Goal: Task Accomplishment & Management: Manage account settings

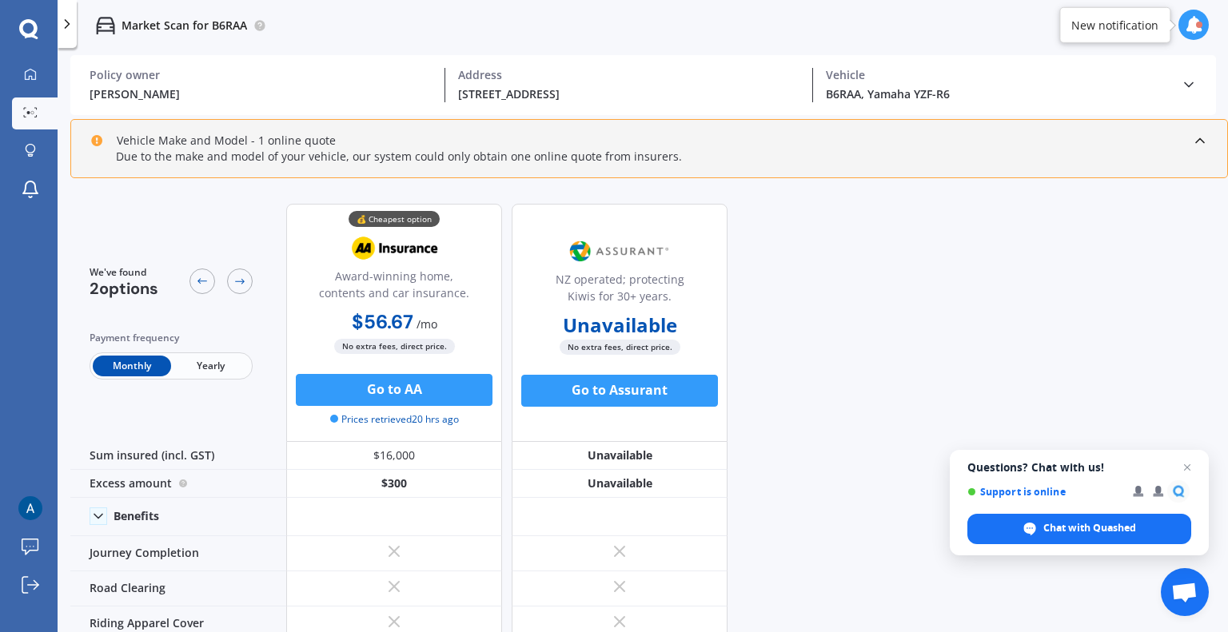
click at [1196, 145] on icon at bounding box center [1200, 141] width 16 height 16
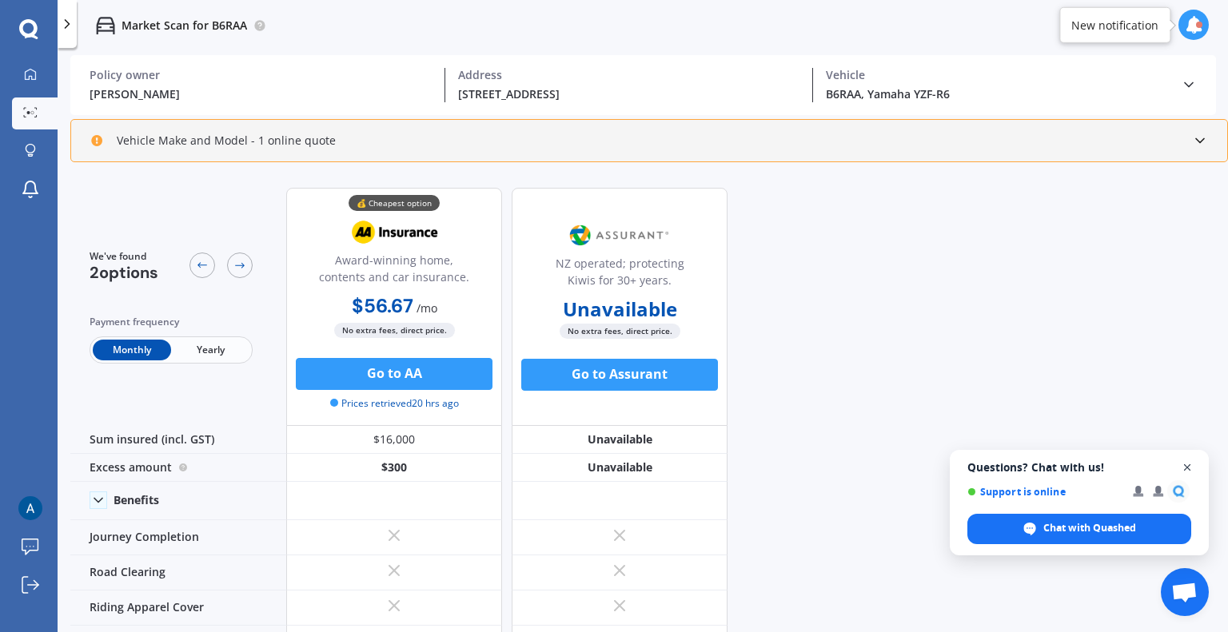
click at [1190, 467] on span "Open chat" at bounding box center [1187, 468] width 20 height 20
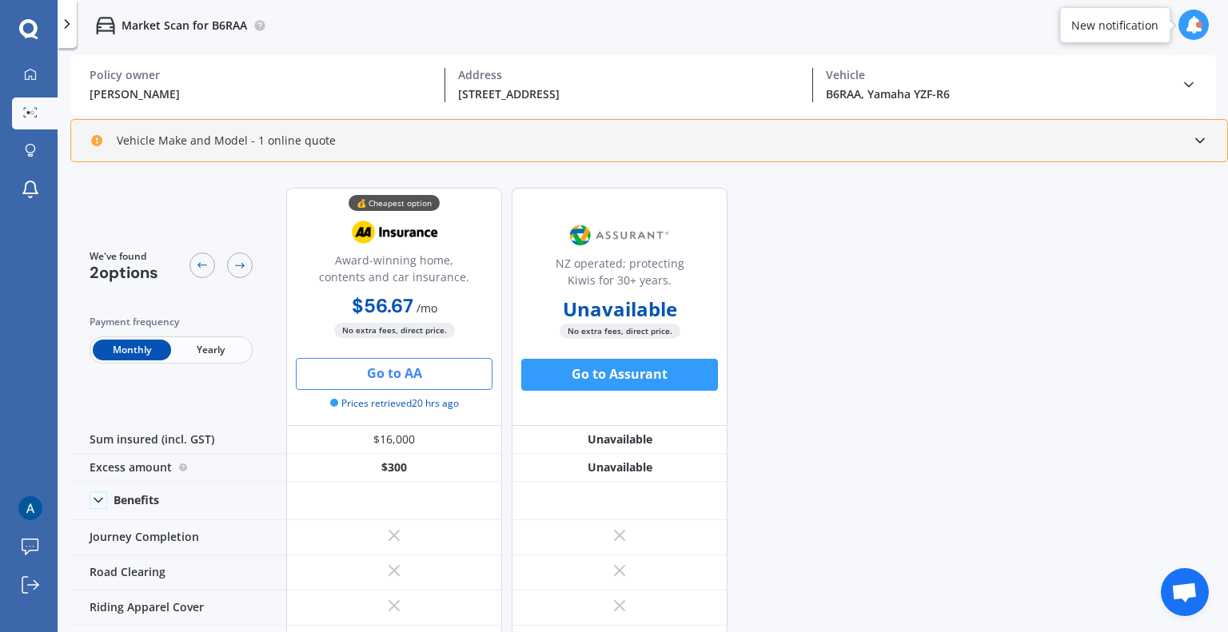
click at [396, 376] on button "Go to AA" at bounding box center [394, 374] width 197 height 32
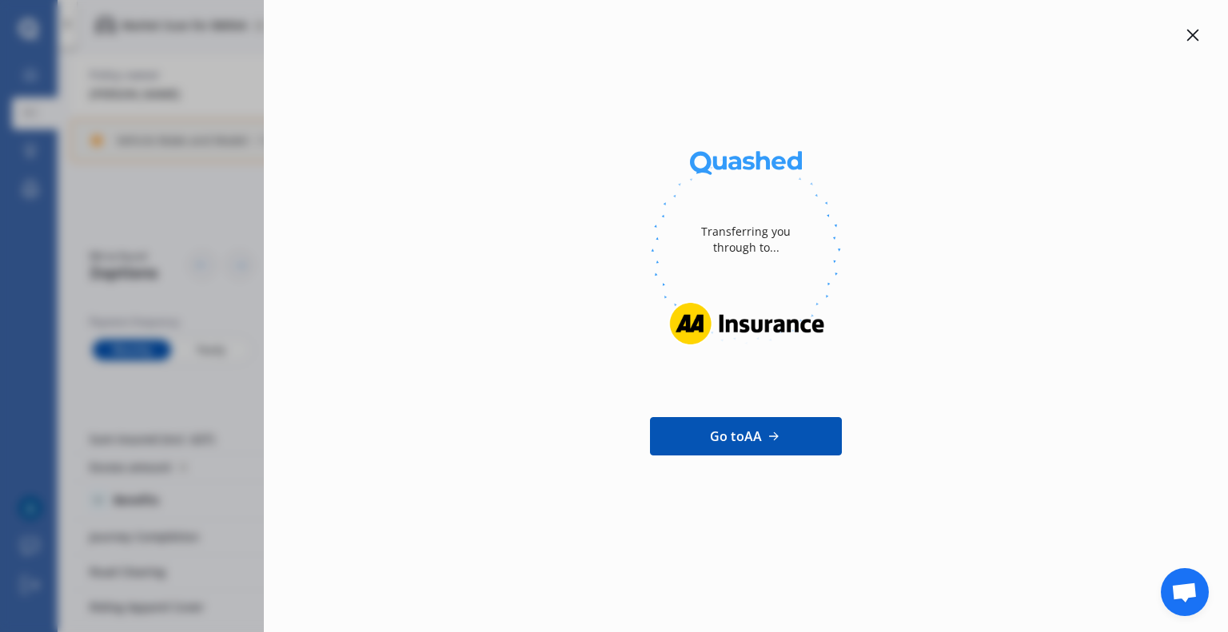
click at [1197, 35] on icon at bounding box center [1192, 35] width 13 height 13
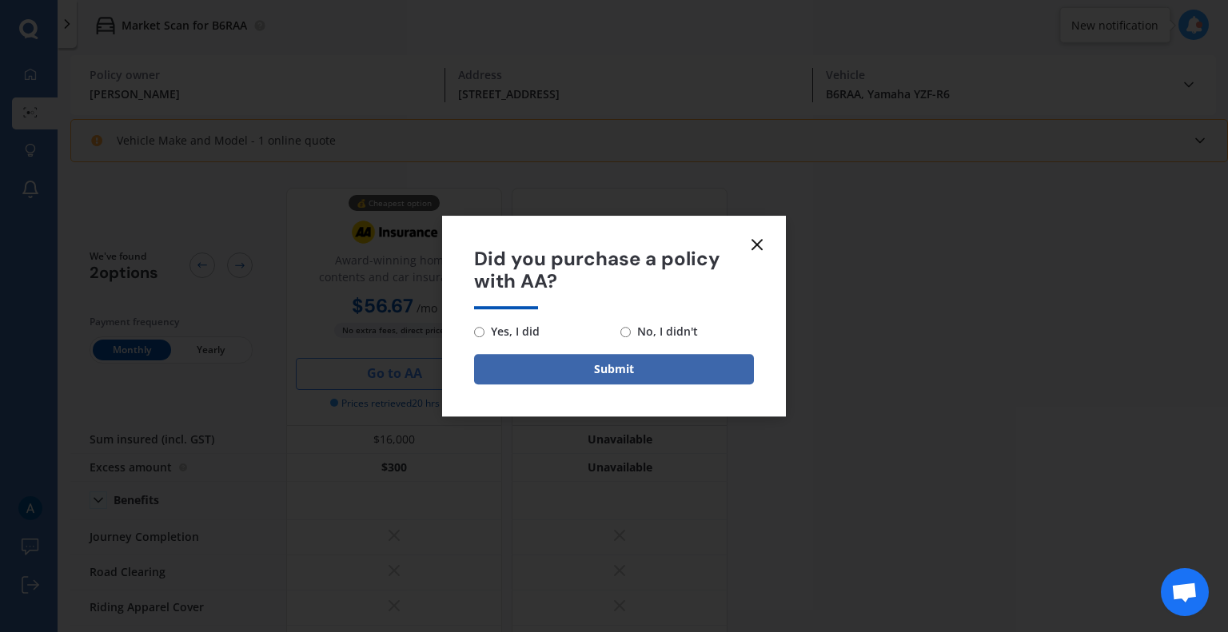
click at [759, 245] on line at bounding box center [757, 245] width 10 height 10
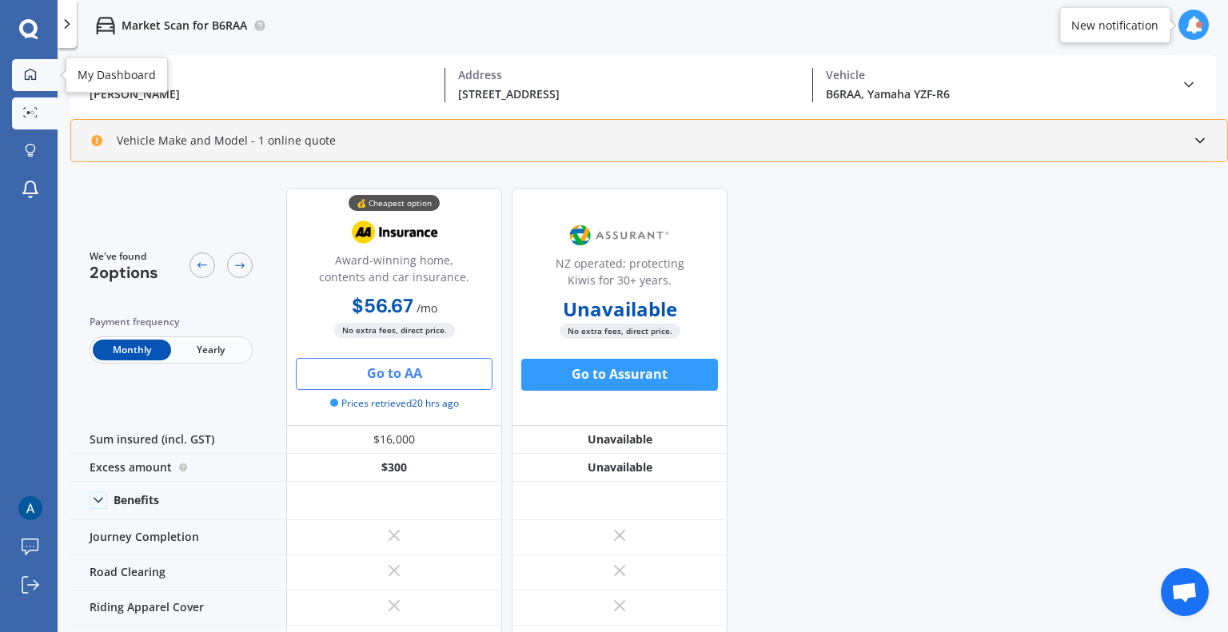
click at [36, 74] on icon at bounding box center [30, 74] width 13 height 13
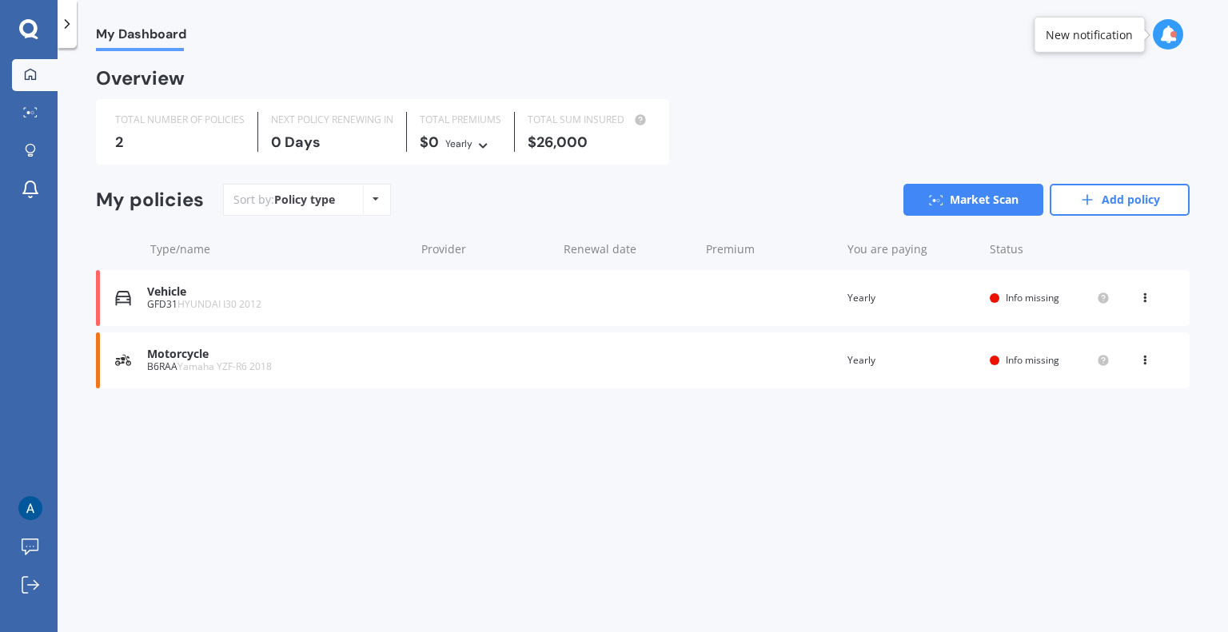
click at [363, 293] on div "Vehicle" at bounding box center [277, 292] width 260 height 14
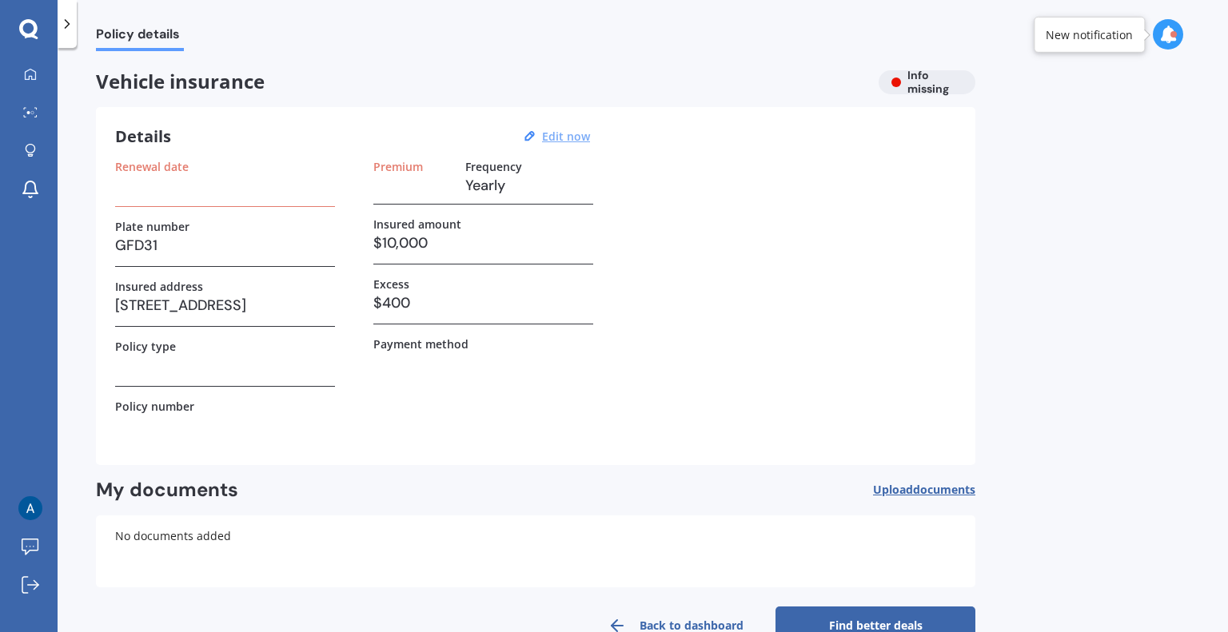
click at [559, 138] on u "Edit now" at bounding box center [566, 136] width 48 height 15
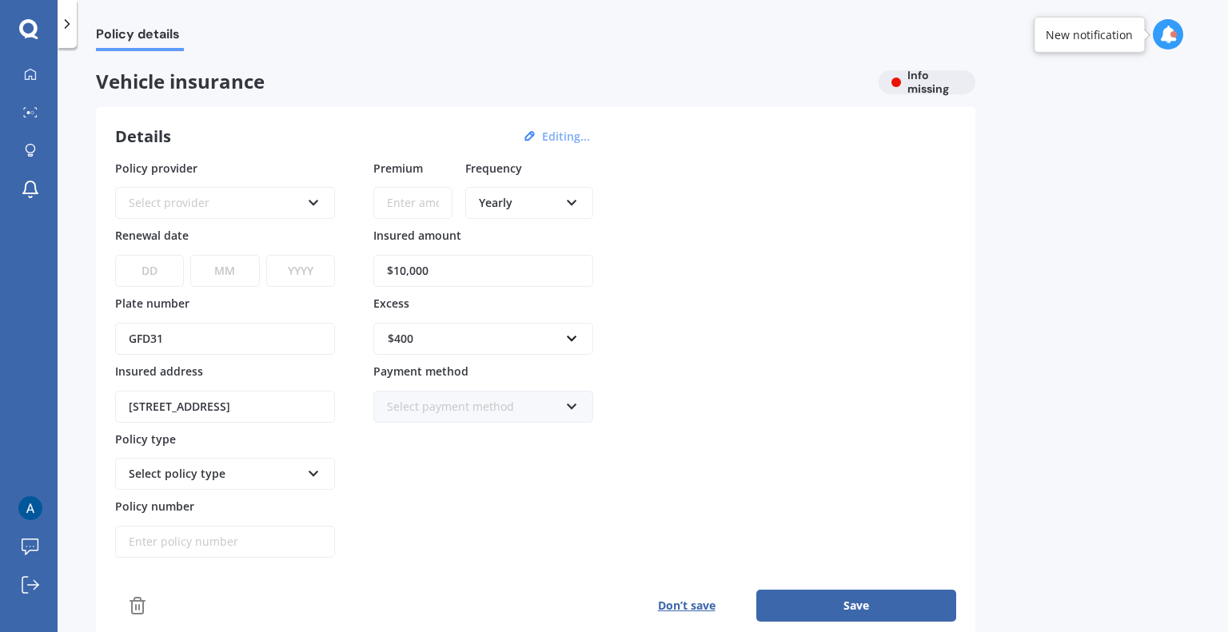
click at [241, 198] on div "Select provider" at bounding box center [215, 203] width 172 height 18
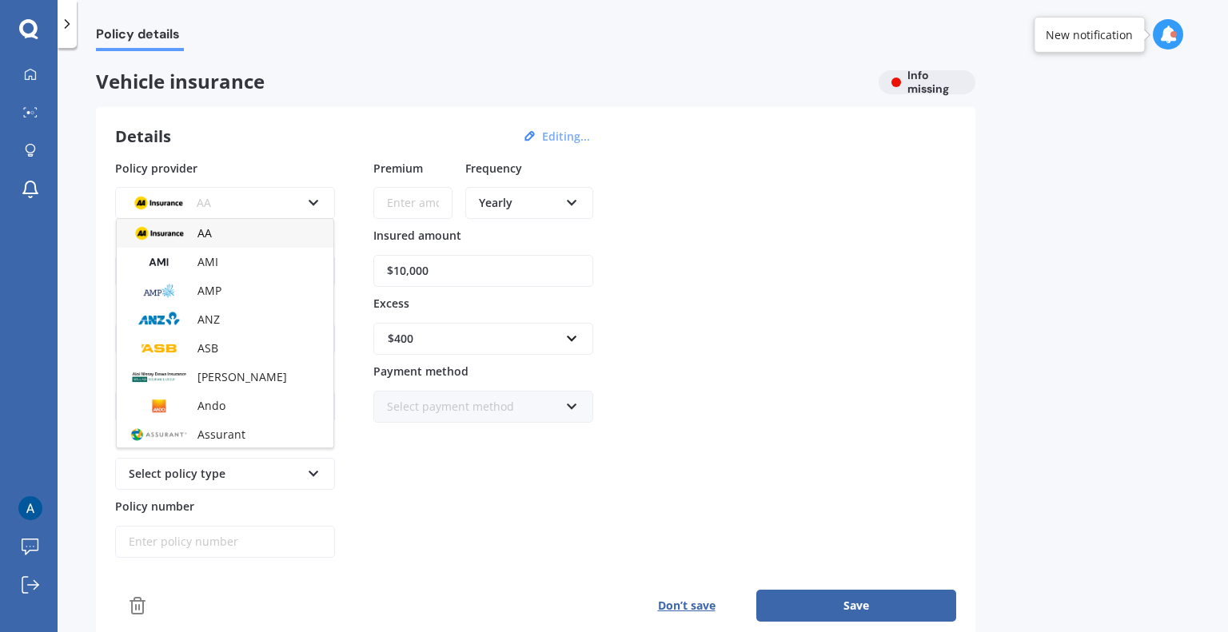
click at [241, 198] on div "AA" at bounding box center [215, 203] width 172 height 18
